Goal: Find specific page/section: Find specific page/section

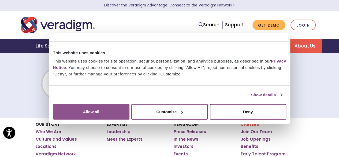
click at [130, 105] on button "Allow all" at bounding box center [91, 112] width 76 height 16
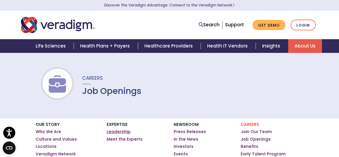
click at [118, 131] on link "Leadership" at bounding box center [119, 131] width 24 height 5
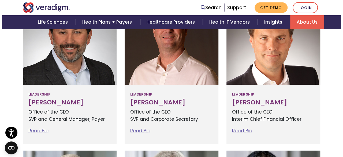
scroll to position [195, 0]
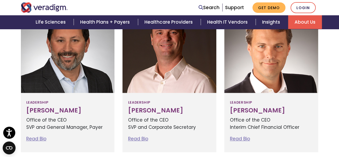
click at [240, 127] on p "Office of the CEO Interim Chief Financial Officer" at bounding box center [271, 123] width 83 height 14
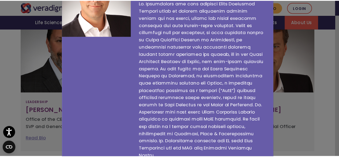
scroll to position [0, 0]
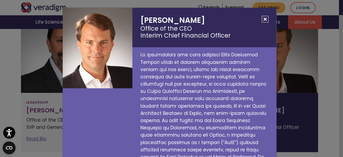
click at [264, 16] on button "Close" at bounding box center [265, 19] width 7 height 7
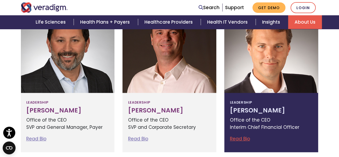
drag, startPoint x: 280, startPoint y: 108, endPoint x: 230, endPoint y: 107, distance: 49.4
click at [230, 107] on h3 "Lee Westerfield" at bounding box center [271, 111] width 83 height 8
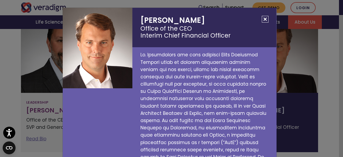
drag, startPoint x: 197, startPoint y: 20, endPoint x: 139, endPoint y: 20, distance: 58.5
click at [139, 20] on h2 "Lee Westerfield Office of the CEO Interim Chief Financial Officer" at bounding box center [205, 27] width 144 height 39
copy h2 "Lee Westerfield"
click at [264, 18] on button "Close" at bounding box center [265, 19] width 7 height 7
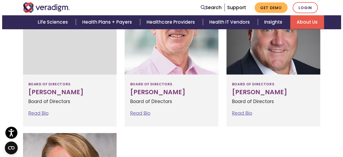
scroll to position [645, 0]
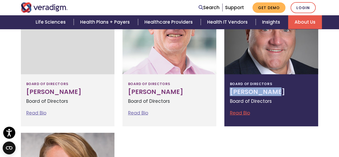
drag, startPoint x: 275, startPoint y: 90, endPoint x: 230, endPoint y: 91, distance: 45.4
click at [230, 91] on div "Board of Directors Dave Stevens Board of Directors Read Bio Dave Stevens Board …" at bounding box center [272, 100] width 94 height 52
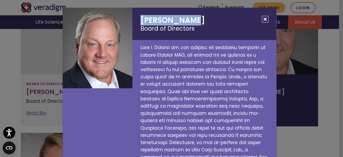
drag, startPoint x: 191, startPoint y: 20, endPoint x: 139, endPoint y: 20, distance: 51.5
click at [139, 20] on h2 "Dave Stevens Board of Directors" at bounding box center [205, 24] width 144 height 32
copy h2 "Dave Stevens"
